Goal: Find specific page/section: Find specific page/section

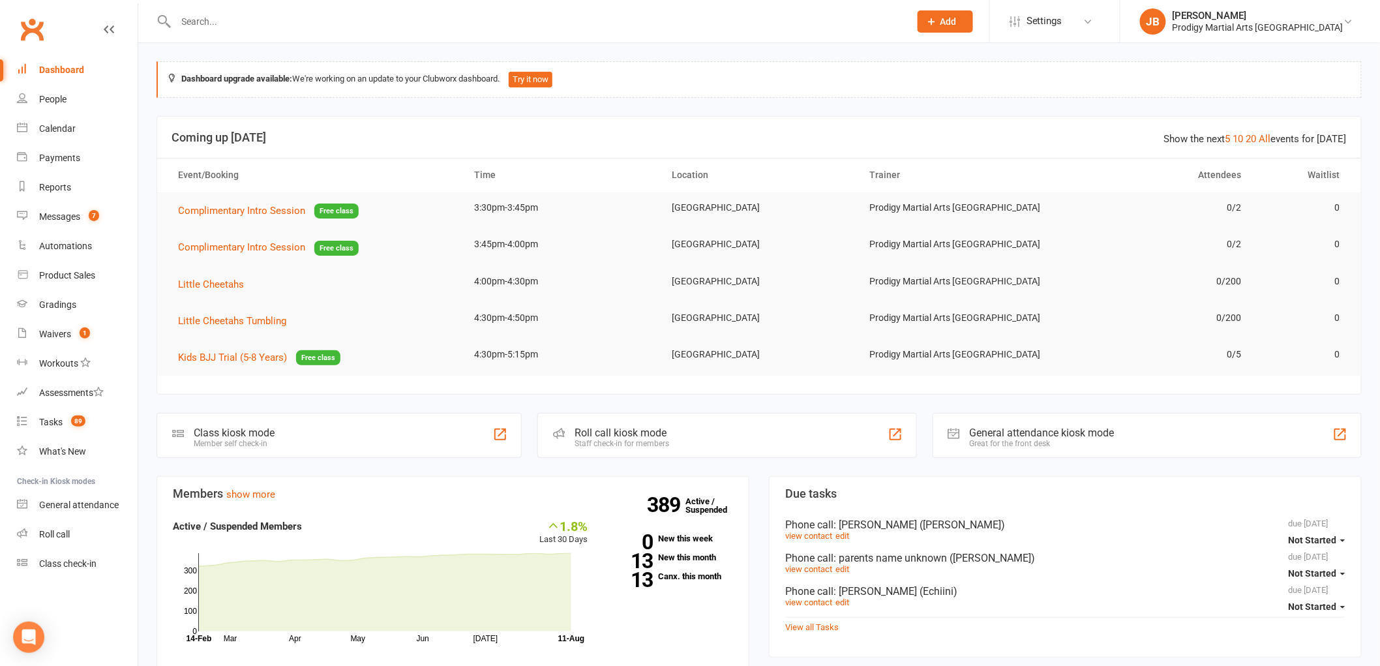
click at [295, 22] on input "text" at bounding box center [536, 21] width 729 height 18
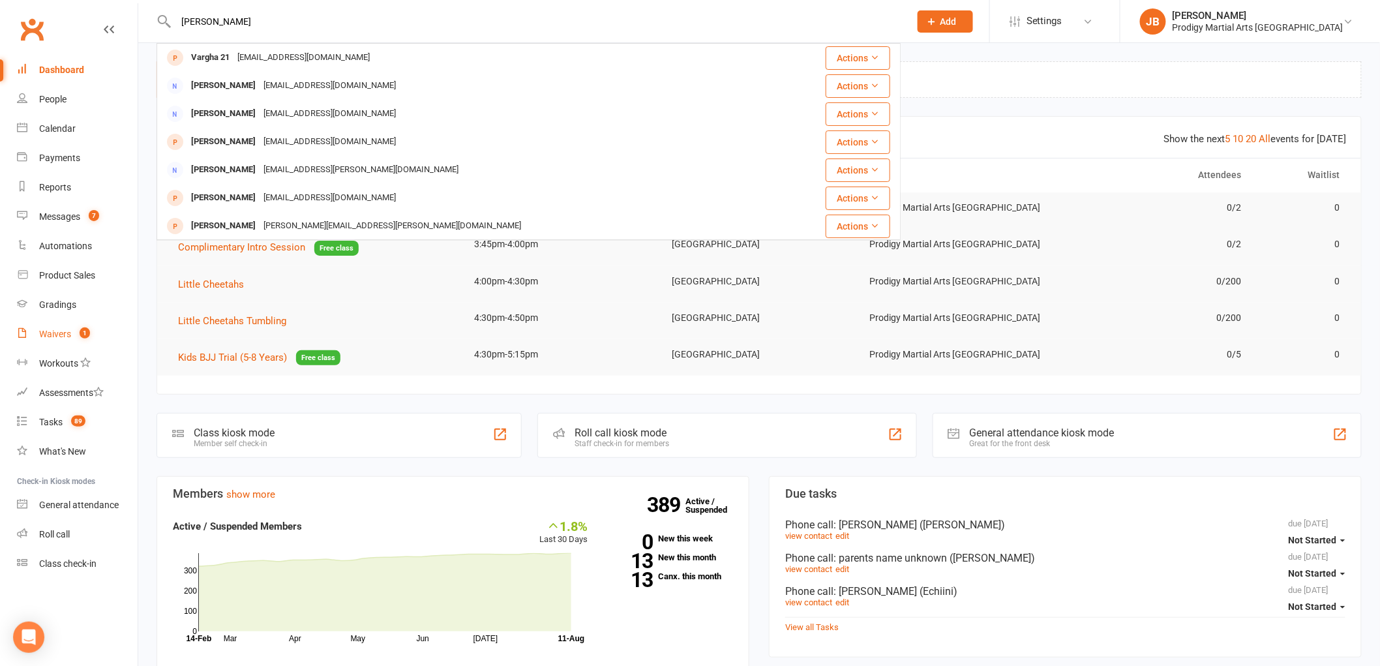
type input "vadim gonz"
click at [68, 336] on div "Waivers" at bounding box center [55, 334] width 32 height 10
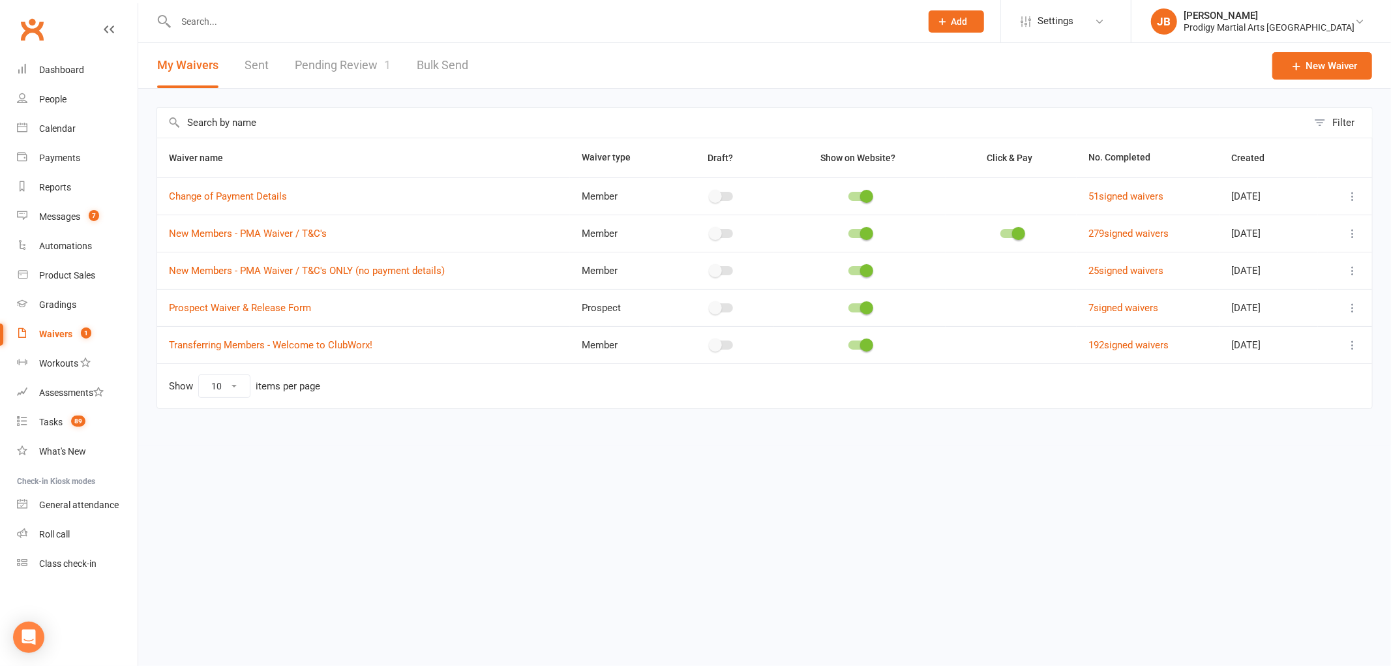
click at [365, 67] on link "Pending Review 1" at bounding box center [343, 65] width 96 height 45
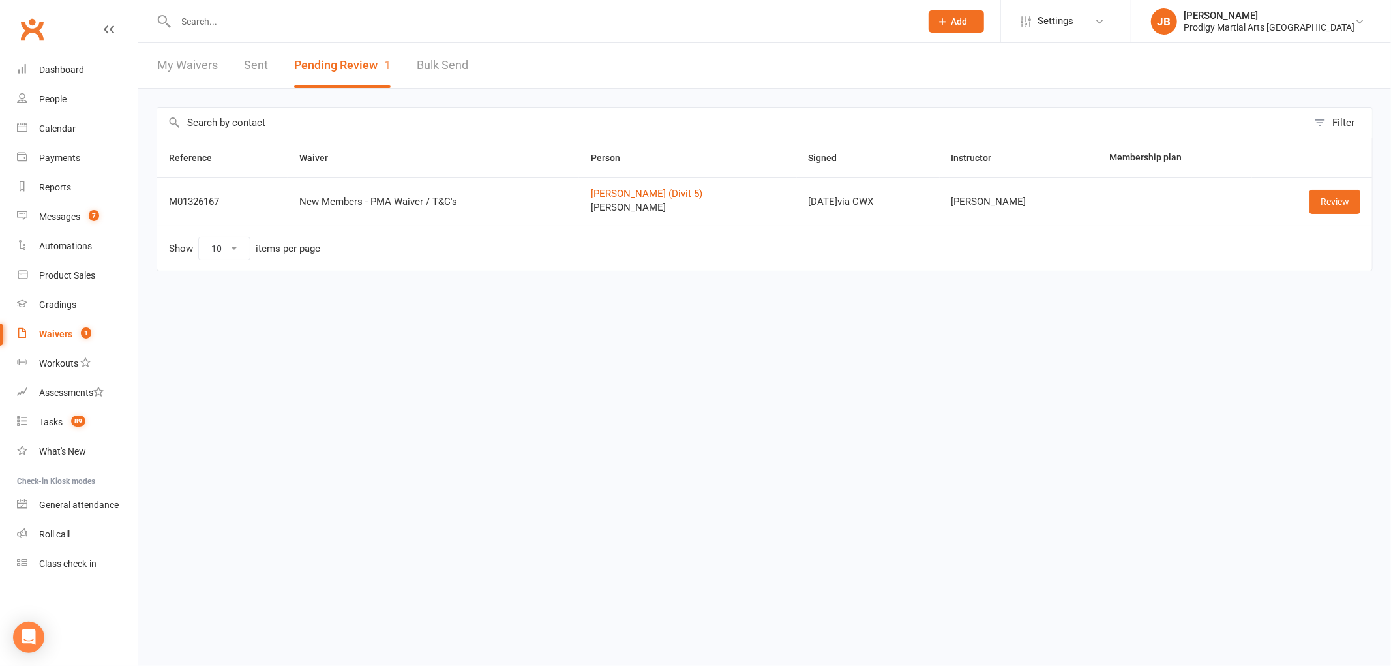
click at [238, 12] on input "text" at bounding box center [542, 21] width 740 height 18
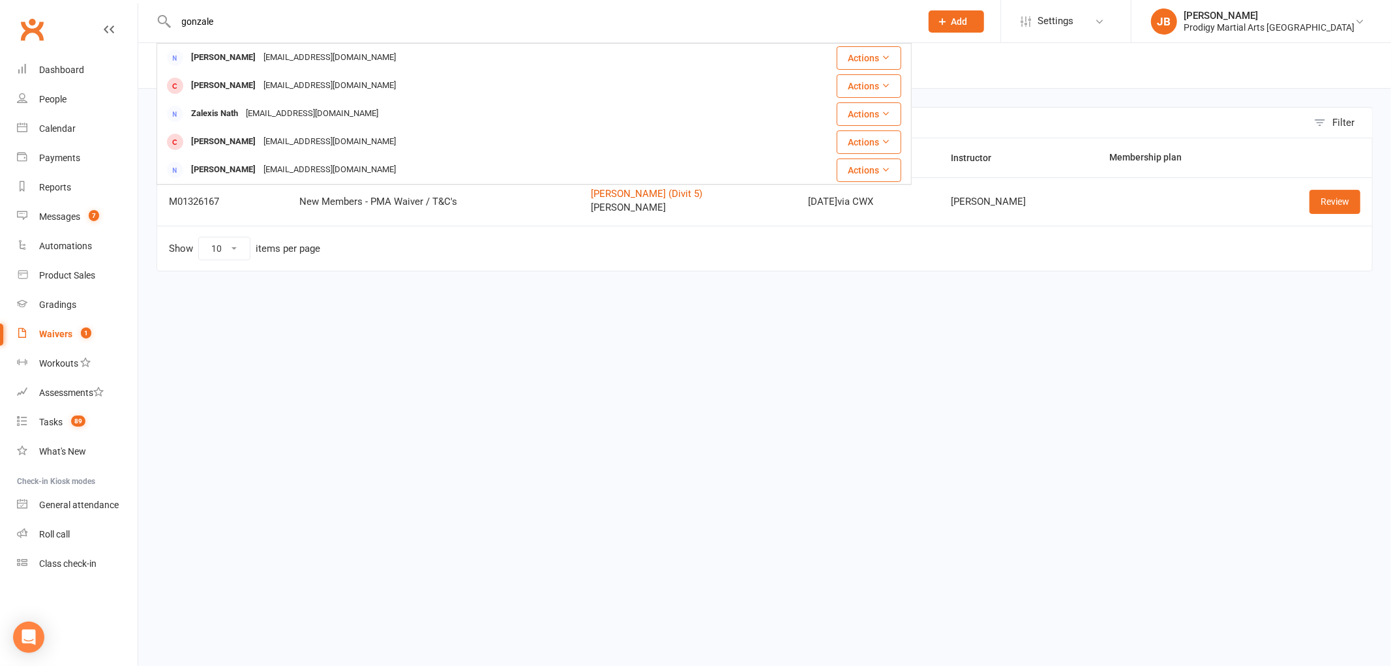
drag, startPoint x: 248, startPoint y: 25, endPoint x: 48, endPoint y: 25, distance: 200.2
click at [48, 3] on header "gonzale Zeena Kongonis czkonzak@gmail.com Actions Yianni Kongonis czkonzak@gmai…" at bounding box center [695, 3] width 1391 height 0
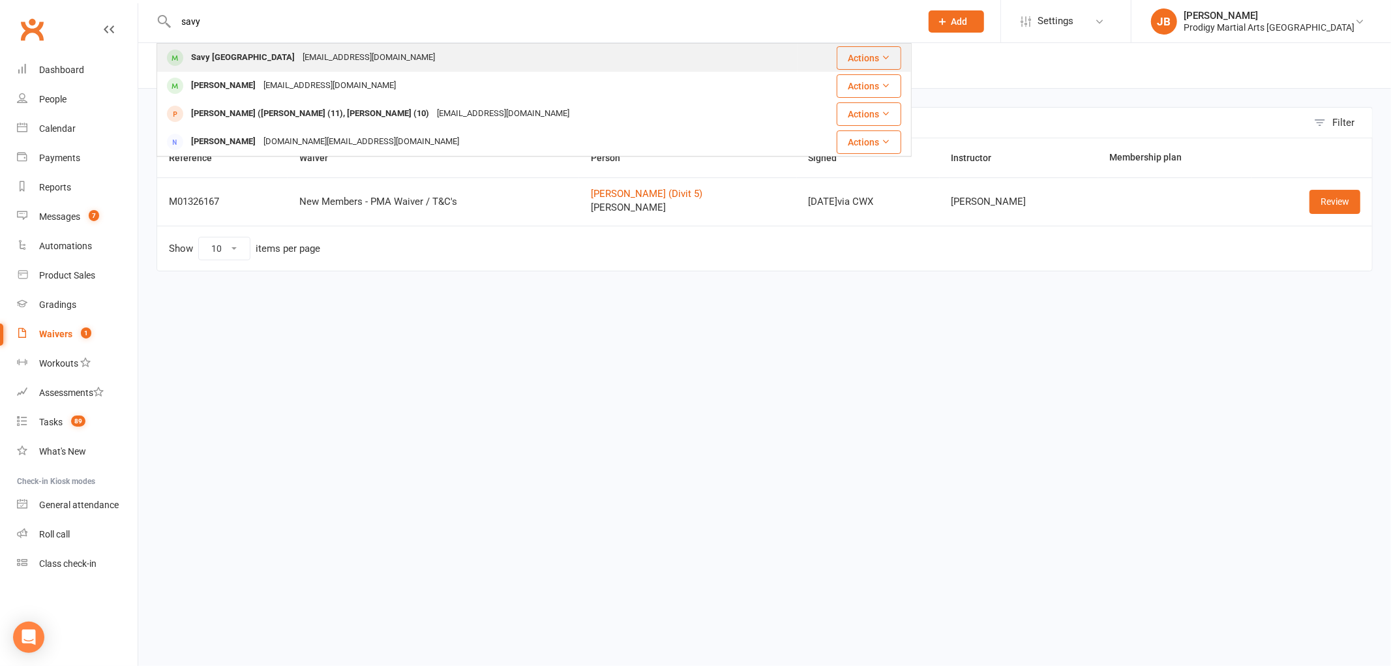
type input "savy"
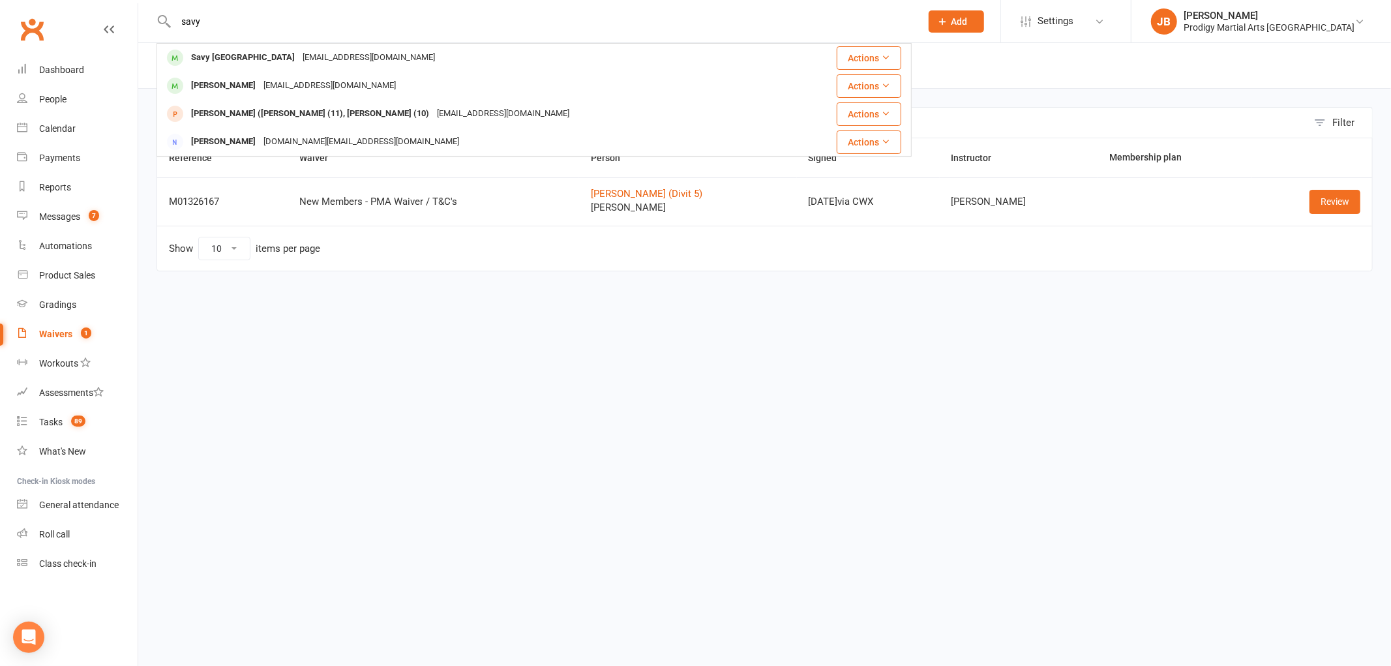
click at [213, 56] on div "Savy Tonga" at bounding box center [243, 57] width 112 height 19
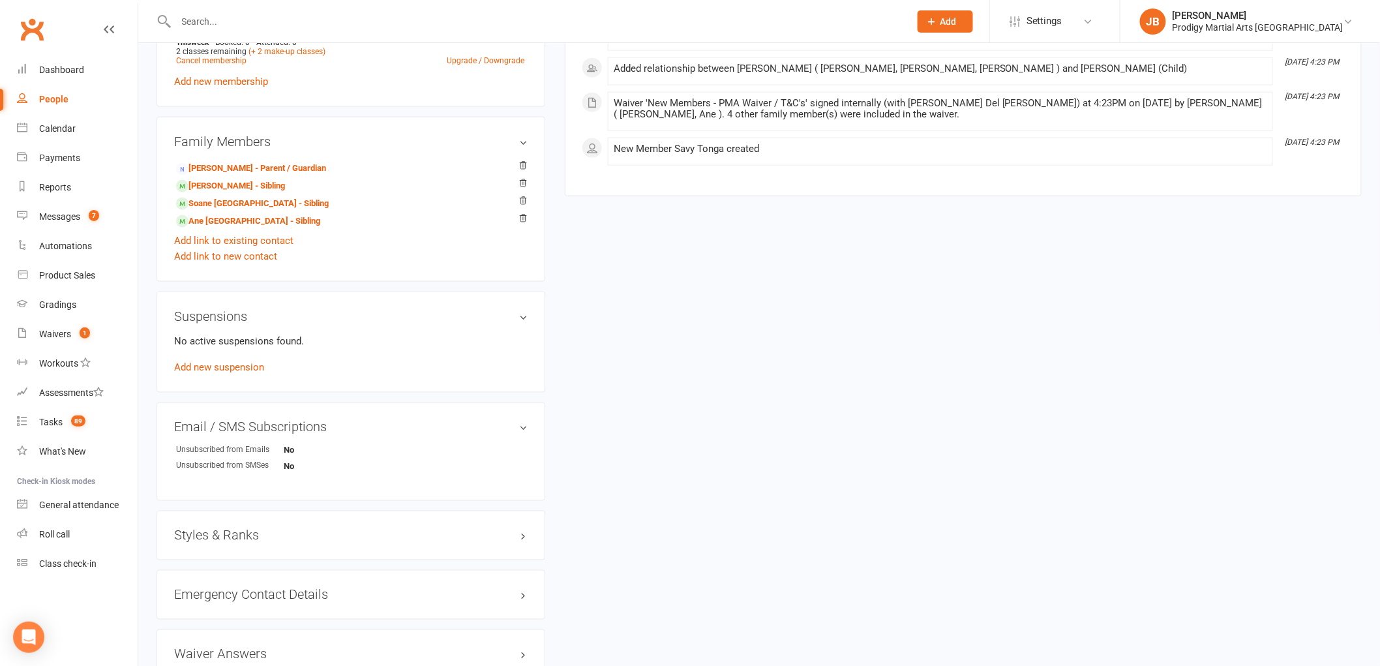
scroll to position [770, 0]
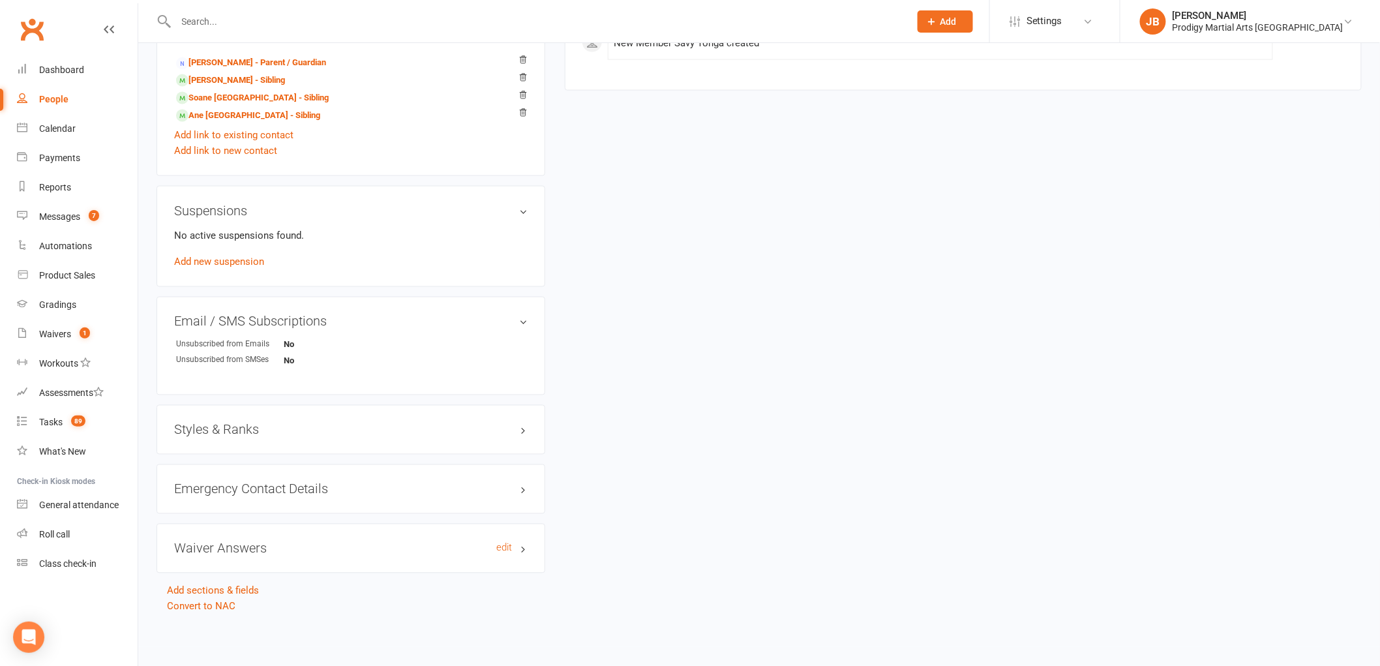
click at [290, 550] on h3 "Waiver Answers edit" at bounding box center [350, 548] width 353 height 14
click at [269, 17] on input "text" at bounding box center [536, 21] width 729 height 18
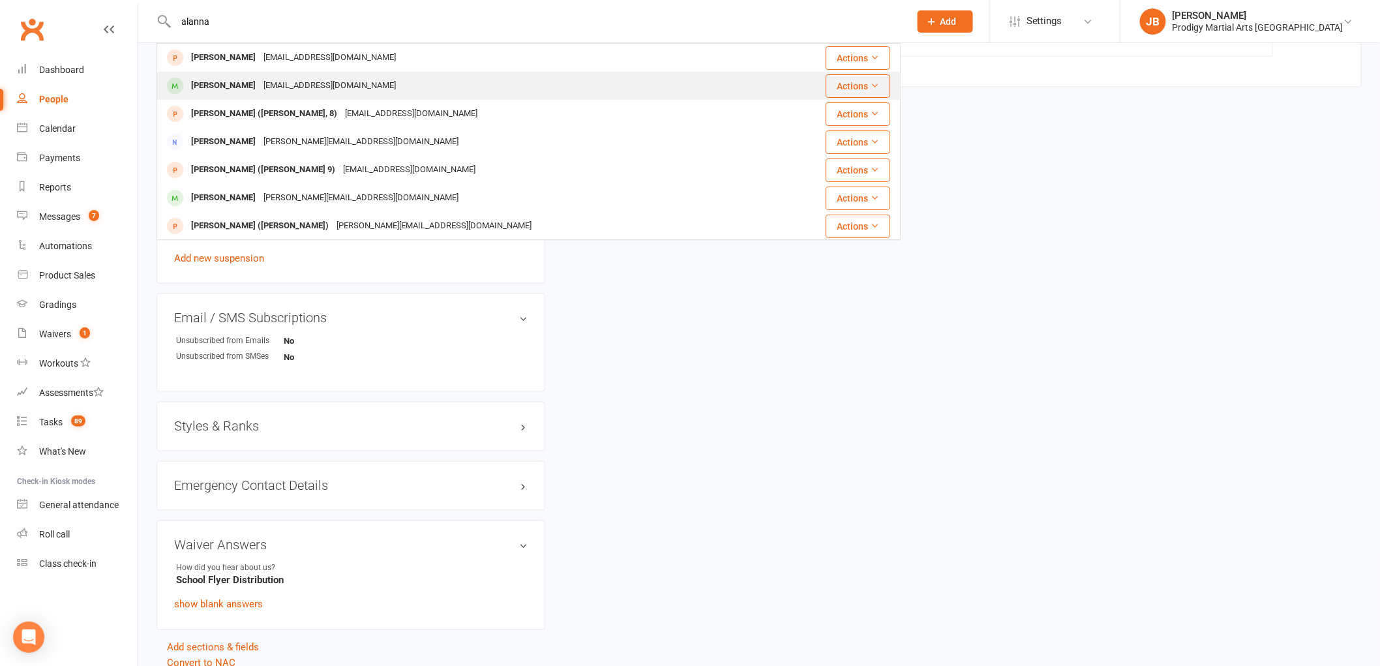
type input "alanna"
click at [269, 93] on div "adamandalyson5@gmail.com" at bounding box center [330, 85] width 140 height 19
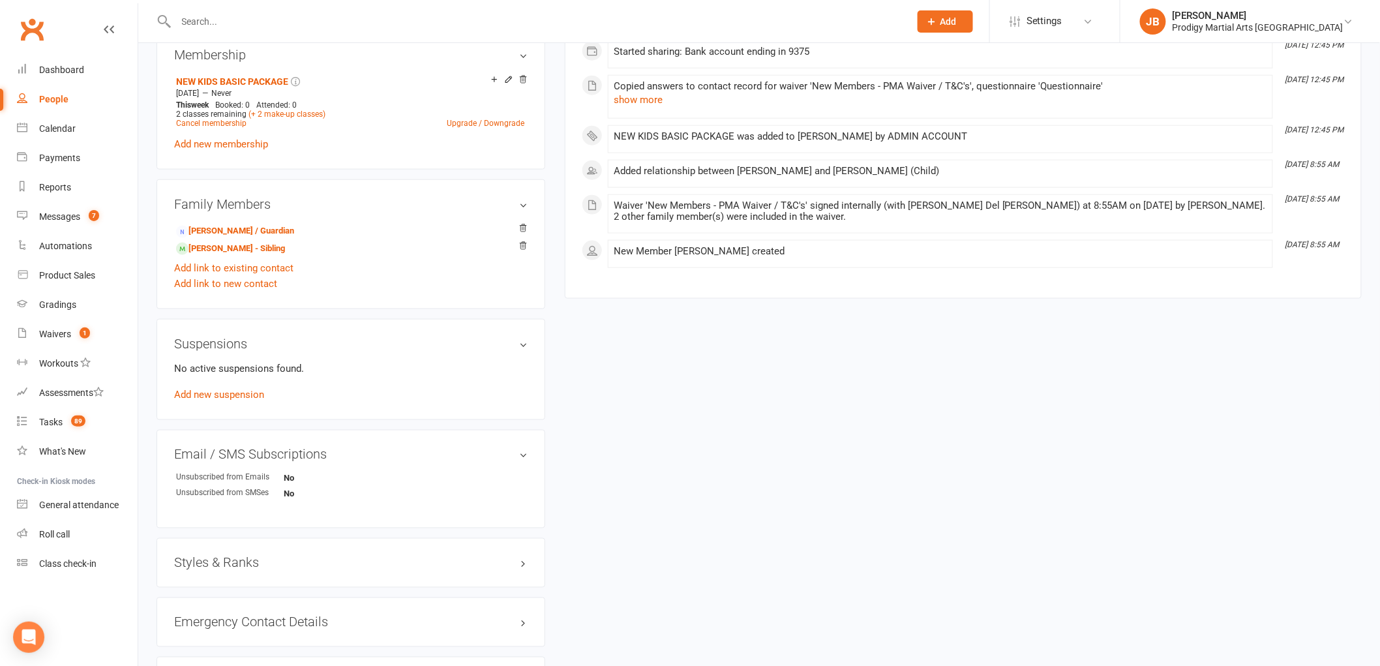
scroll to position [714, 0]
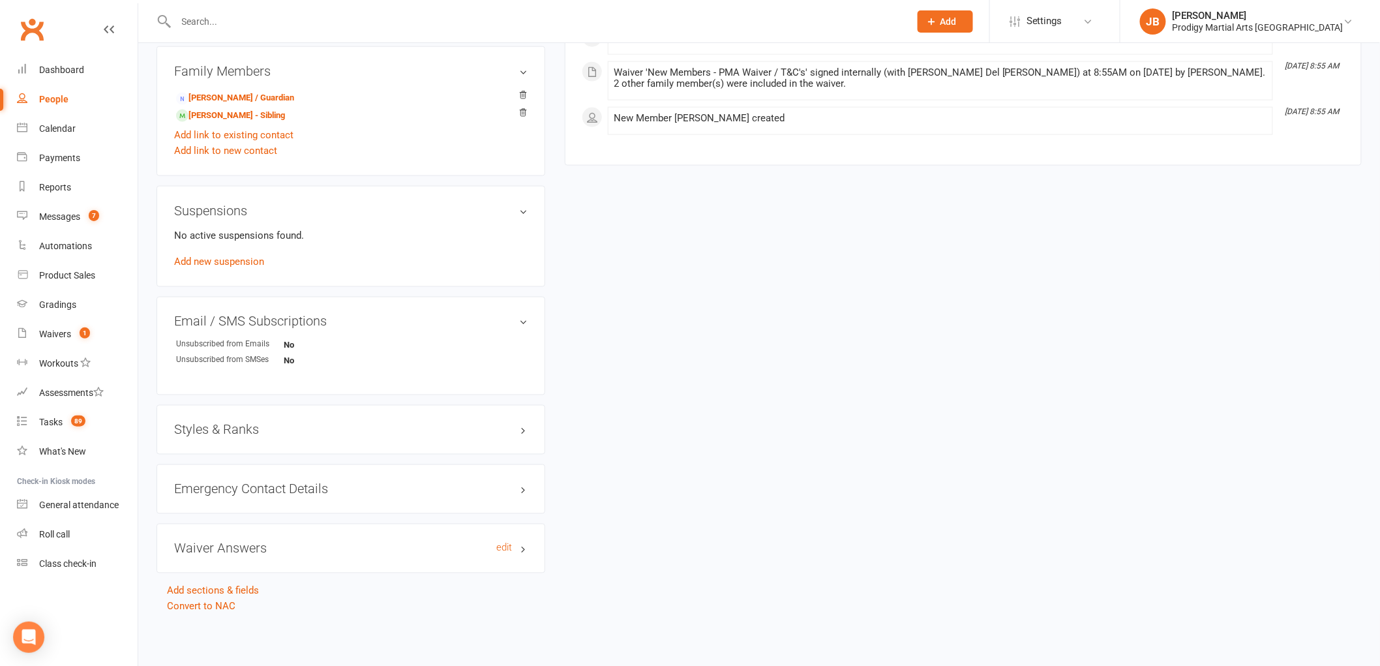
click at [300, 555] on h3 "Waiver Answers edit" at bounding box center [350, 548] width 353 height 14
drag, startPoint x: 218, startPoint y: 8, endPoint x: 218, endPoint y: 20, distance: 12.4
click at [218, 14] on div at bounding box center [529, 21] width 744 height 42
click at [218, 20] on input "text" at bounding box center [536, 21] width 729 height 18
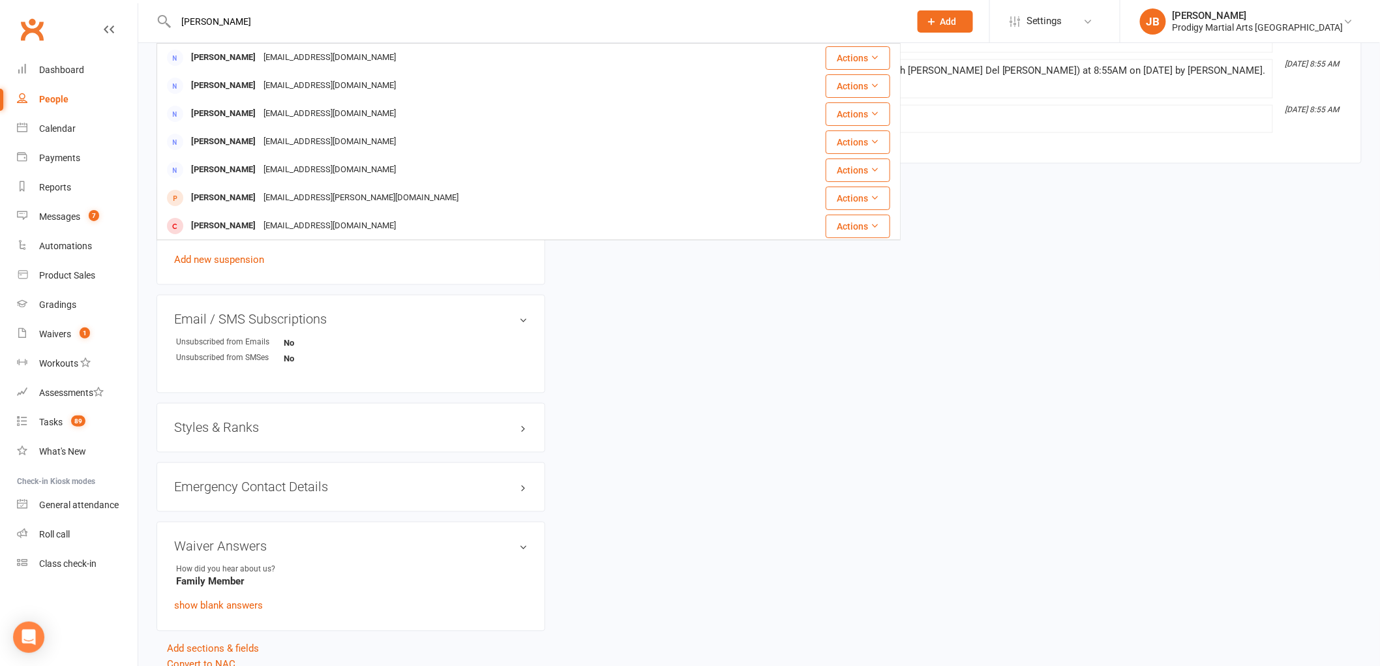
drag, startPoint x: 216, startPoint y: 23, endPoint x: 146, endPoint y: 38, distance: 71.2
click at [146, 38] on react-component "sharma Shweta Sharma sharma98@yahoo.com Actions Vinay Sharma sharmayrv@gmail.co…" at bounding box center [450, 21] width 901 height 42
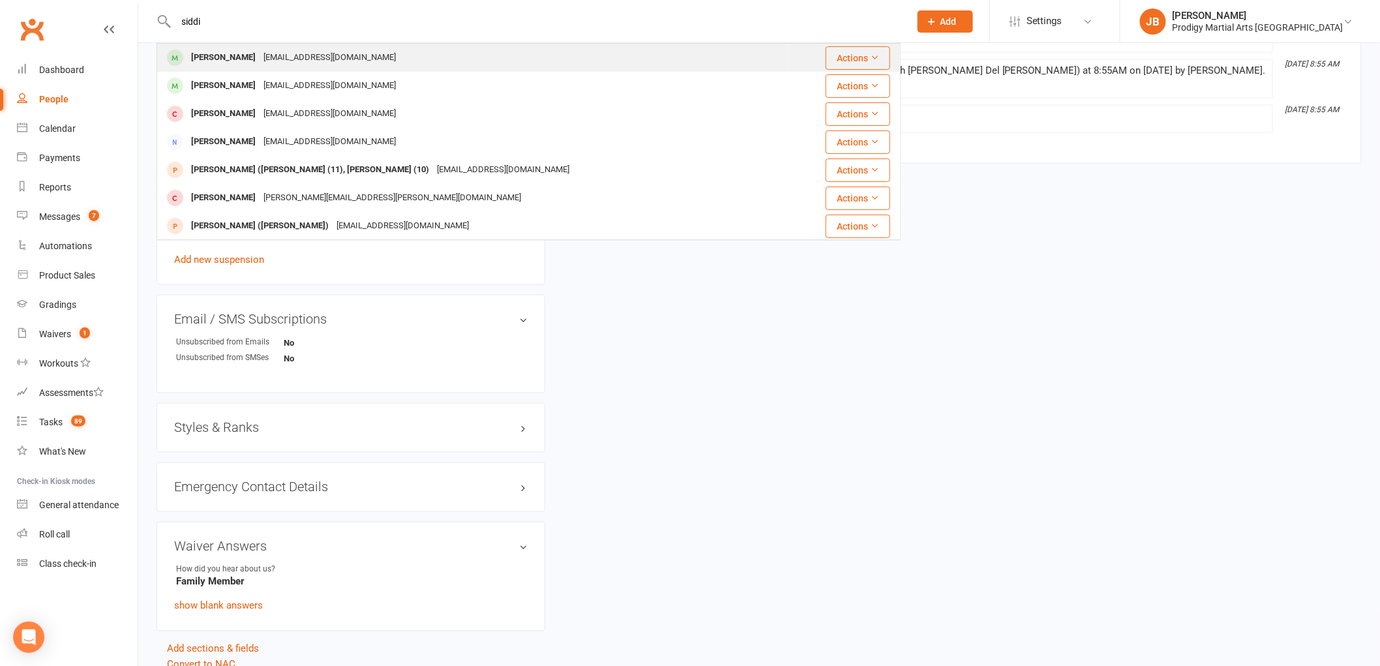
type input "siddi"
click at [252, 63] on div "Siddidh Sharma" at bounding box center [223, 57] width 72 height 19
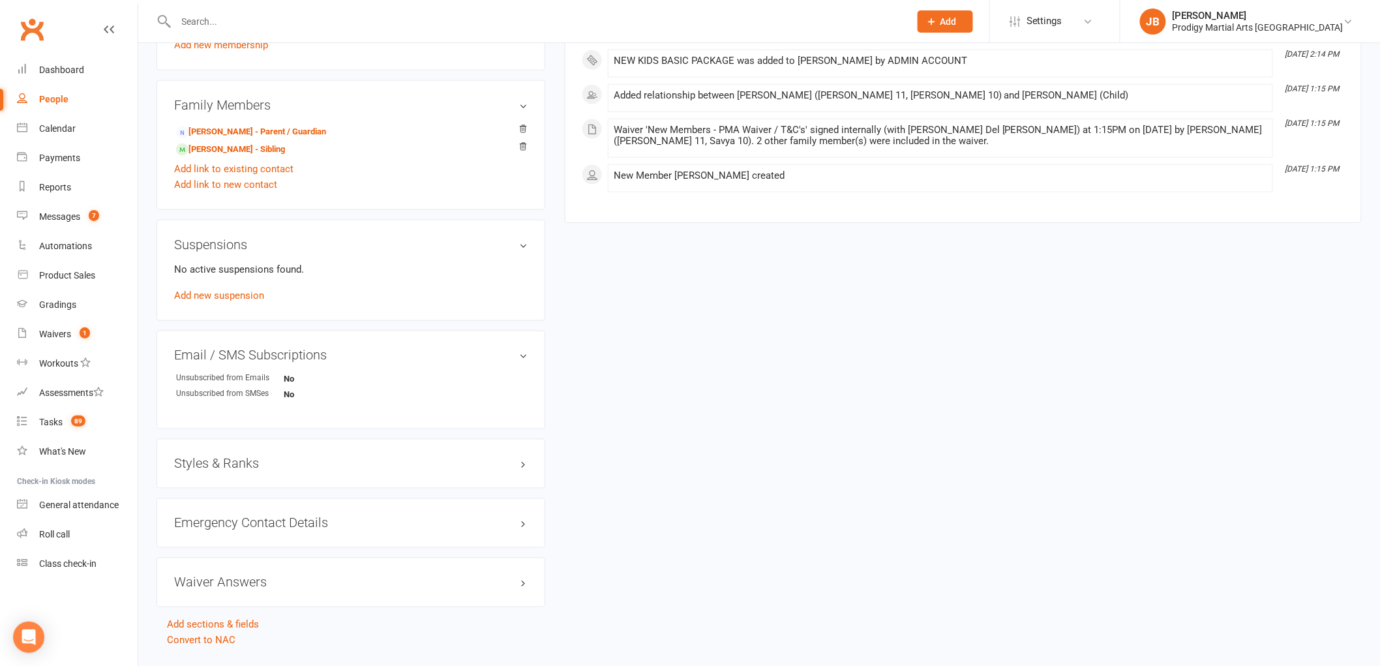
scroll to position [714, 0]
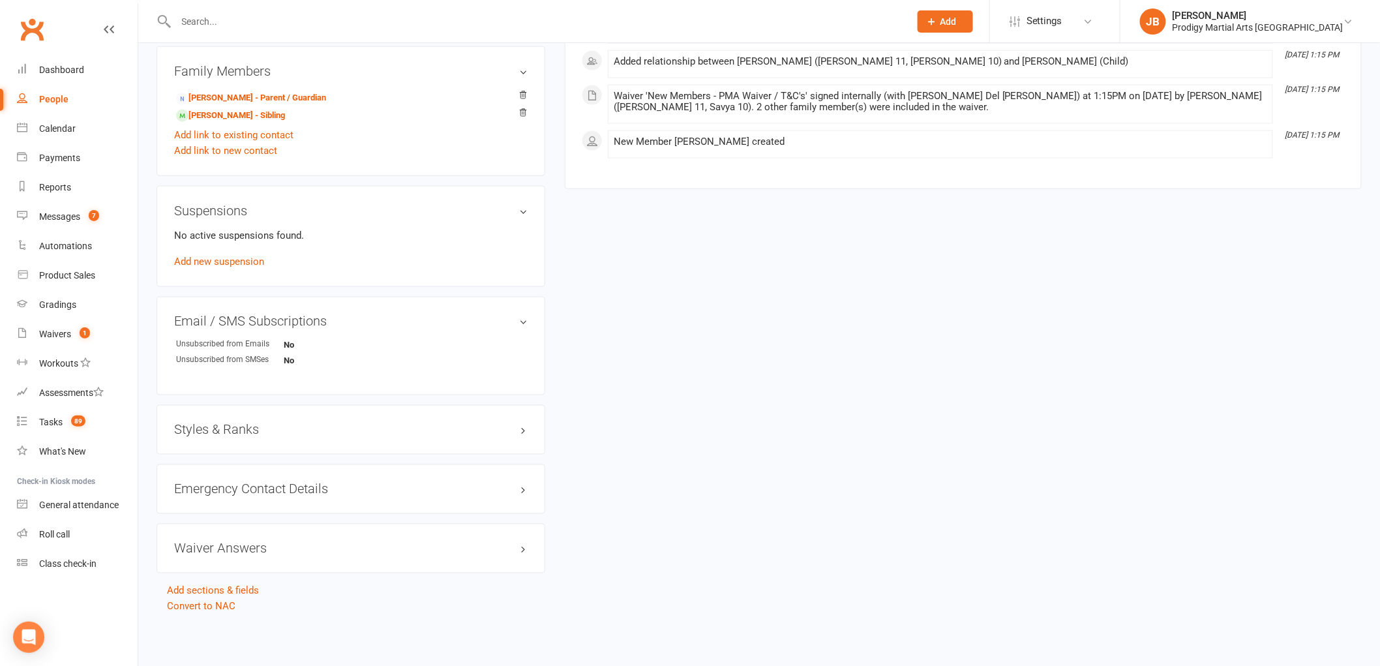
click at [262, 556] on div "Waiver Answers edit" at bounding box center [351, 549] width 389 height 50
click at [284, 549] on h3 "Waiver Answers edit" at bounding box center [350, 548] width 353 height 14
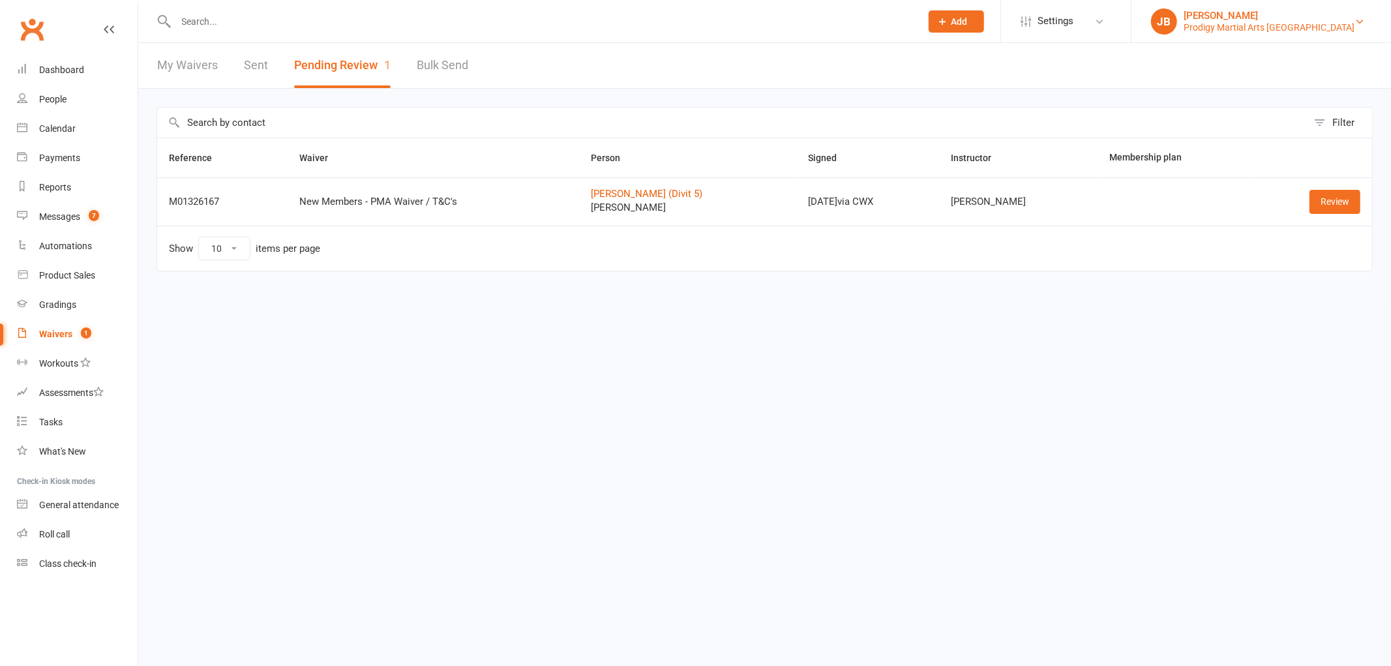
click at [1288, 23] on div "Prodigy Martial Arts [GEOGRAPHIC_DATA]" at bounding box center [1269, 28] width 171 height 12
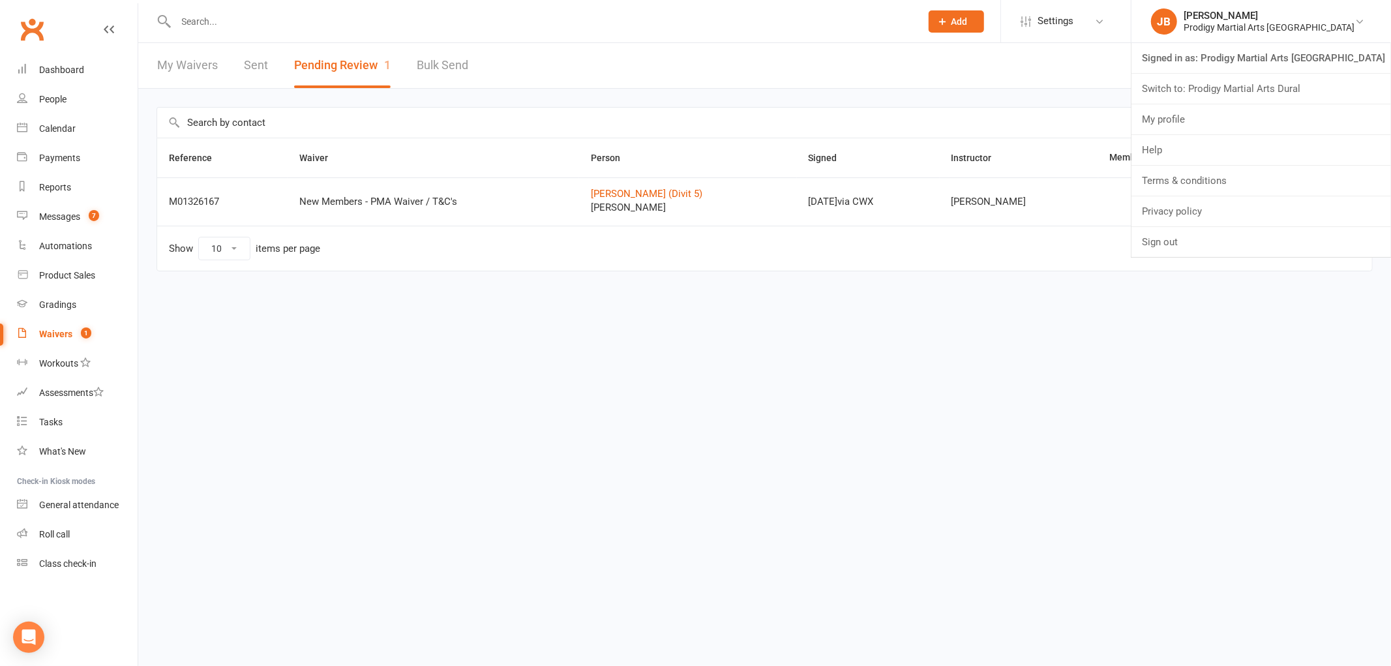
drag, startPoint x: 1280, startPoint y: 83, endPoint x: 1274, endPoint y: 87, distance: 7.6
click at [1276, 86] on link "Switch to: Prodigy Martial Arts Dural" at bounding box center [1261, 89] width 260 height 30
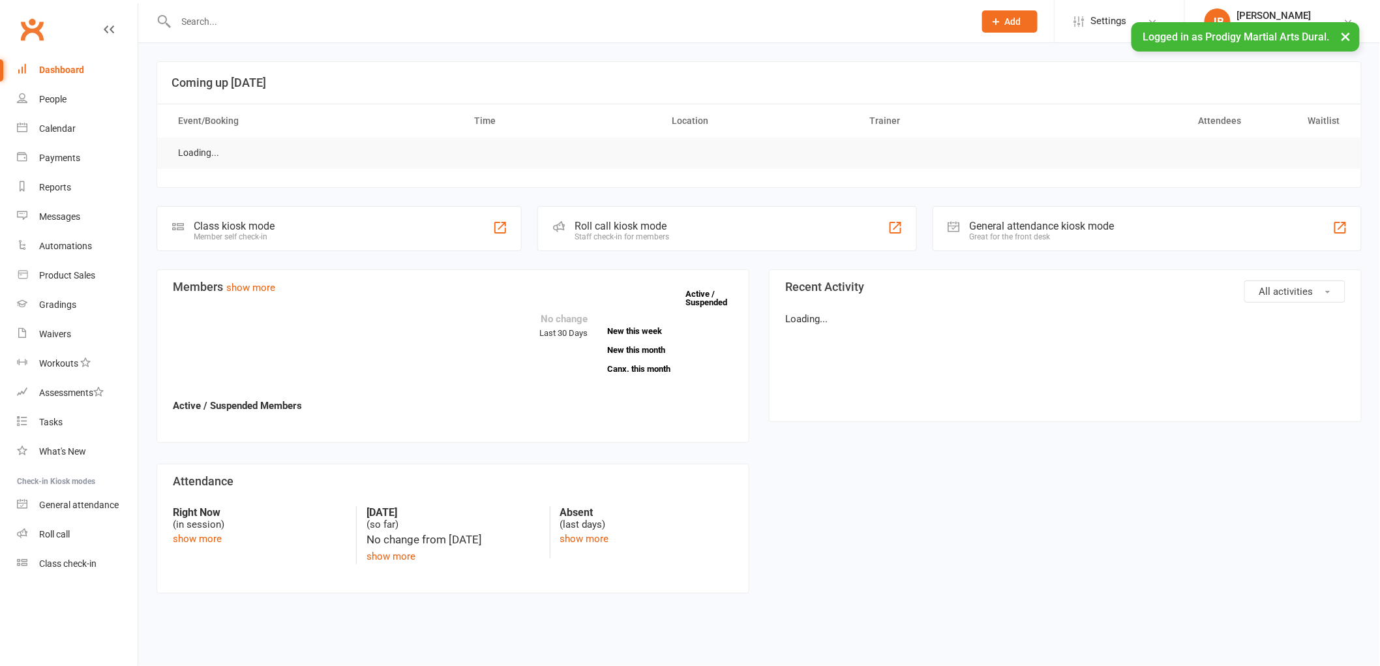
click at [390, 21] on input "text" at bounding box center [568, 21] width 793 height 18
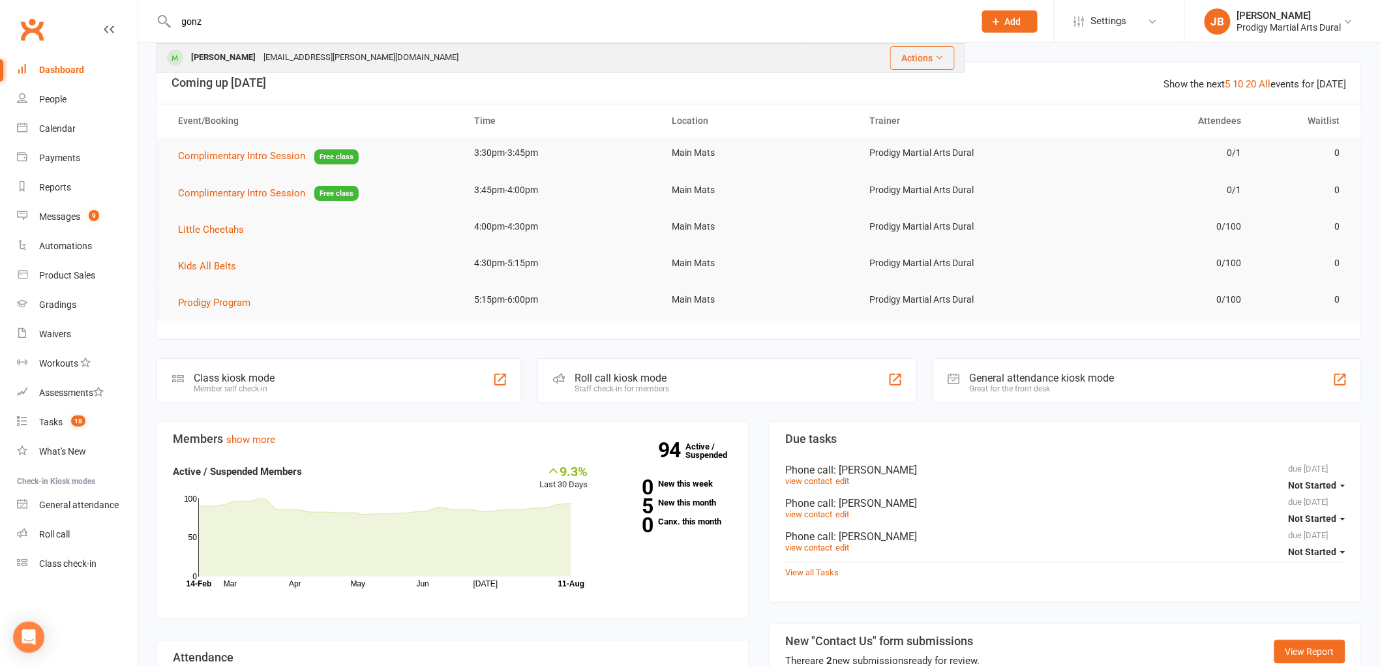
type input "gonz"
click at [365, 59] on div "Vadim Gonzalez vad.gonzalez@gmail.com" at bounding box center [483, 57] width 650 height 27
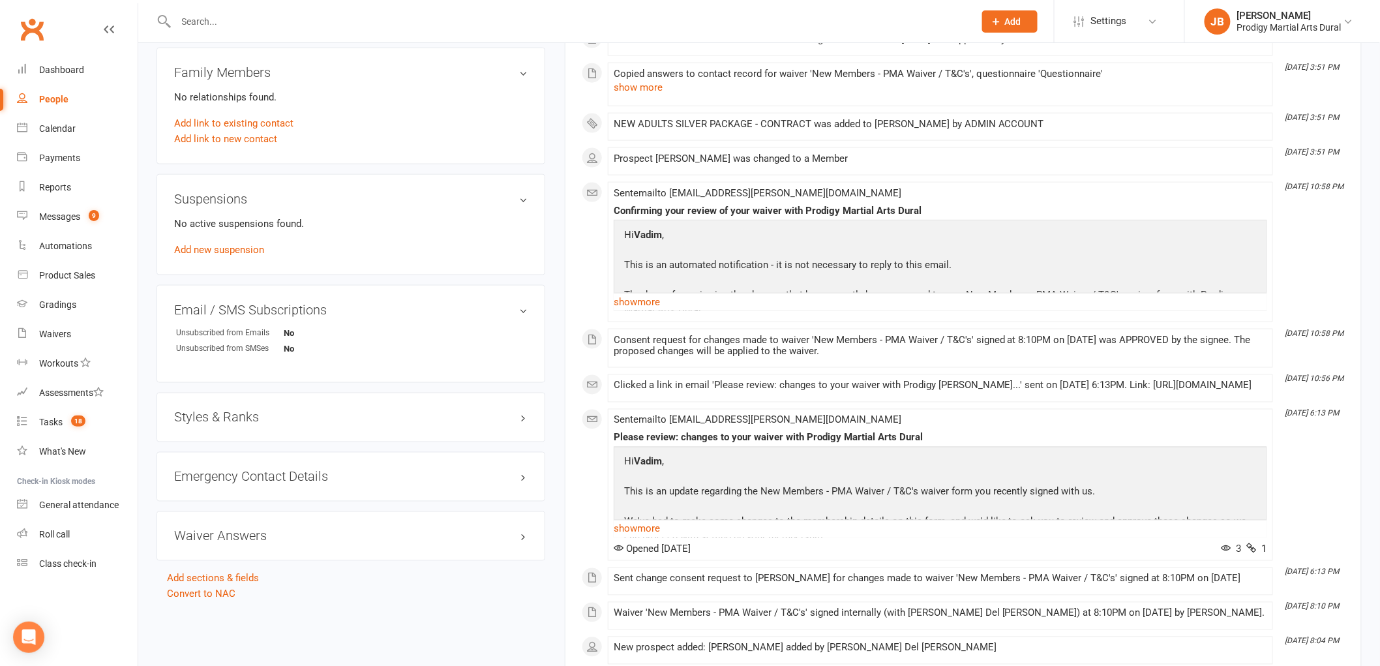
scroll to position [652, 0]
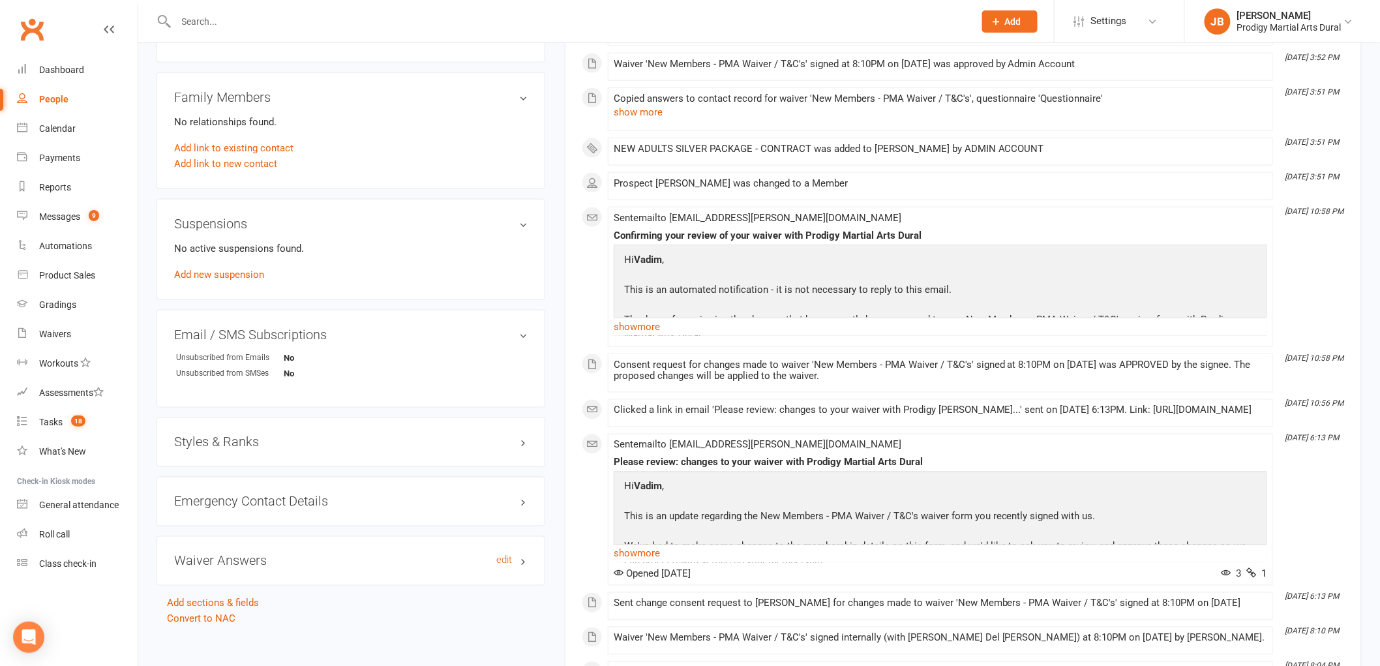
click at [308, 557] on h3 "Waiver Answers edit" at bounding box center [350, 561] width 353 height 14
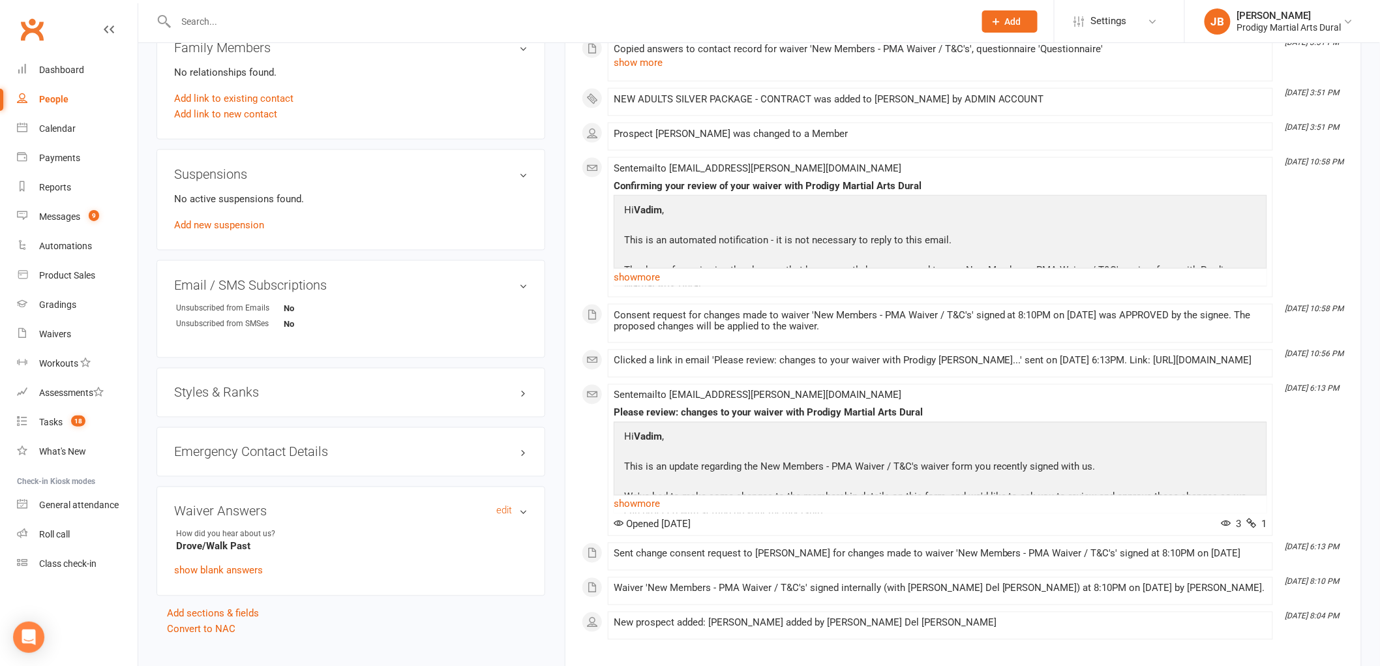
scroll to position [725, 0]
